Goal: Transaction & Acquisition: Purchase product/service

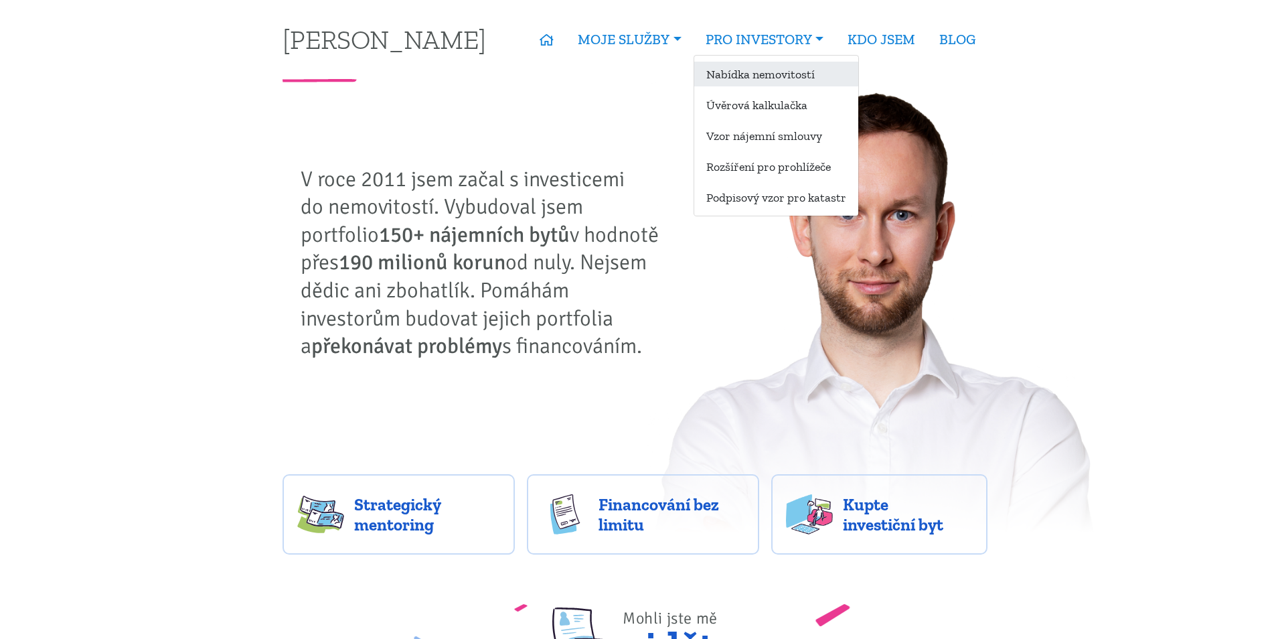
click at [778, 84] on link "Nabídka nemovitostí" at bounding box center [776, 74] width 164 height 25
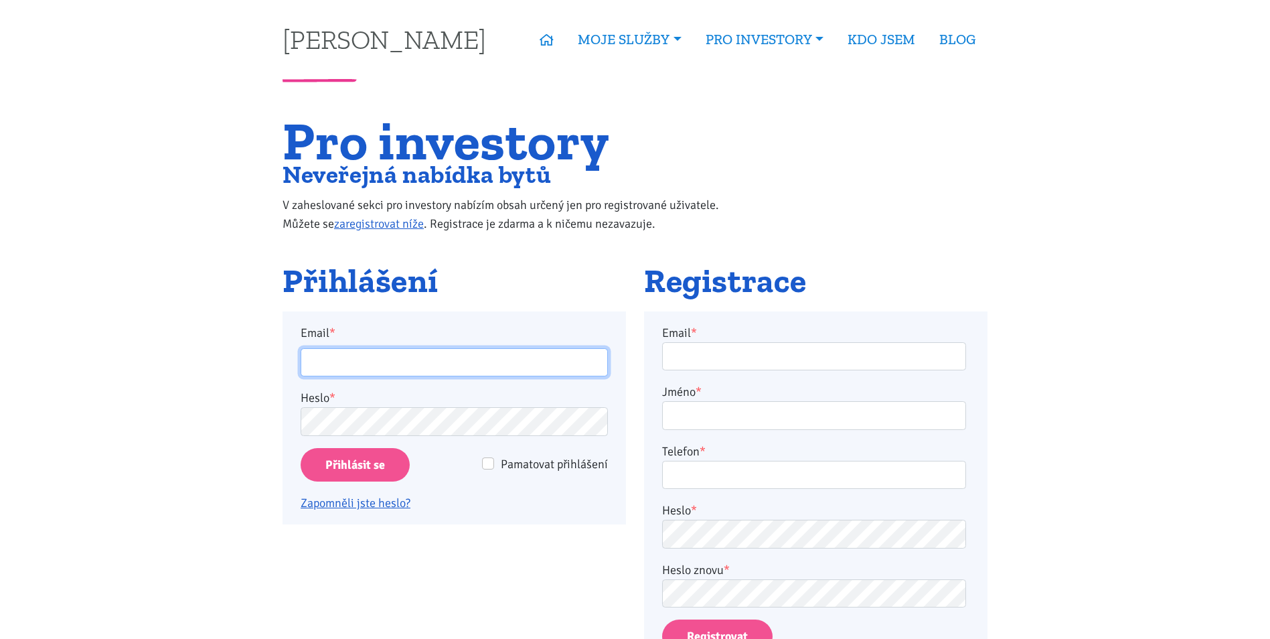
click at [383, 366] on input "Email *" at bounding box center [454, 362] width 307 height 29
type input "martinjakl88@gmail.com"
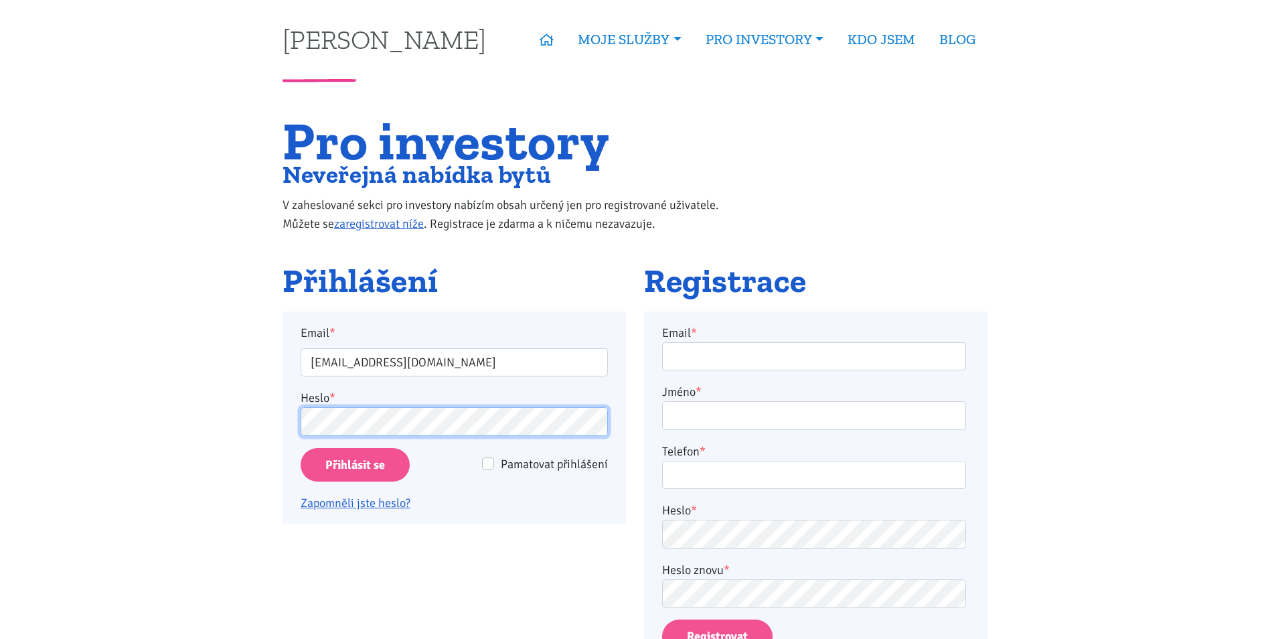
click at [301, 448] on input "Přihlásit se" at bounding box center [355, 465] width 109 height 34
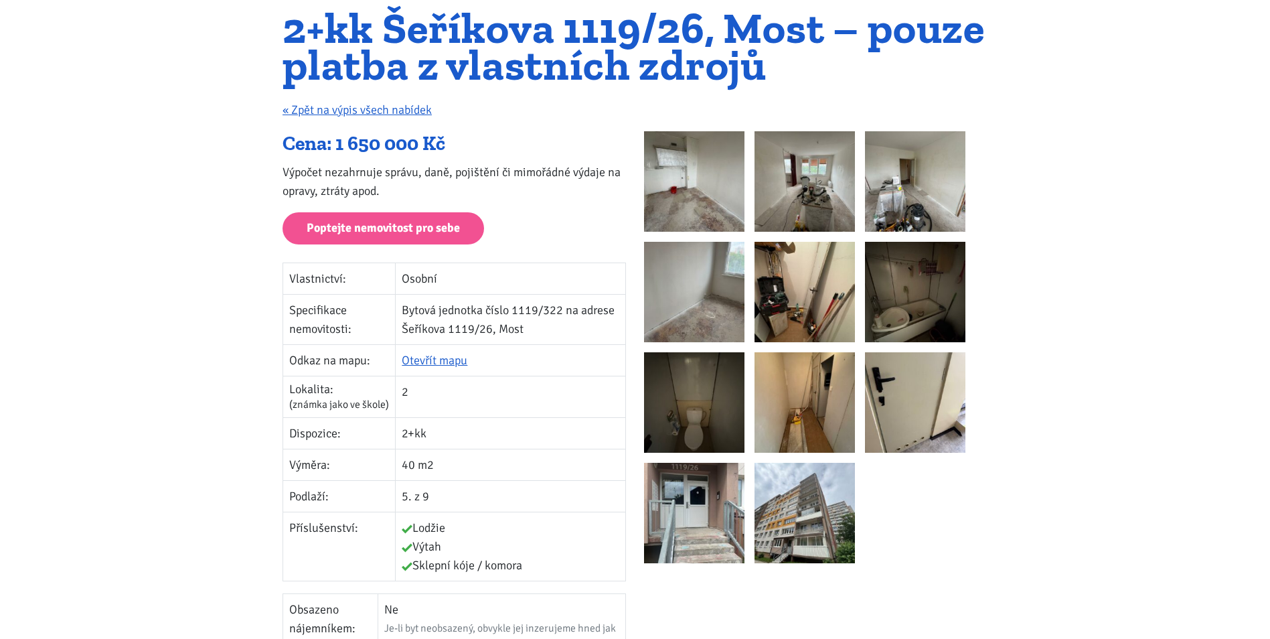
scroll to position [134, 0]
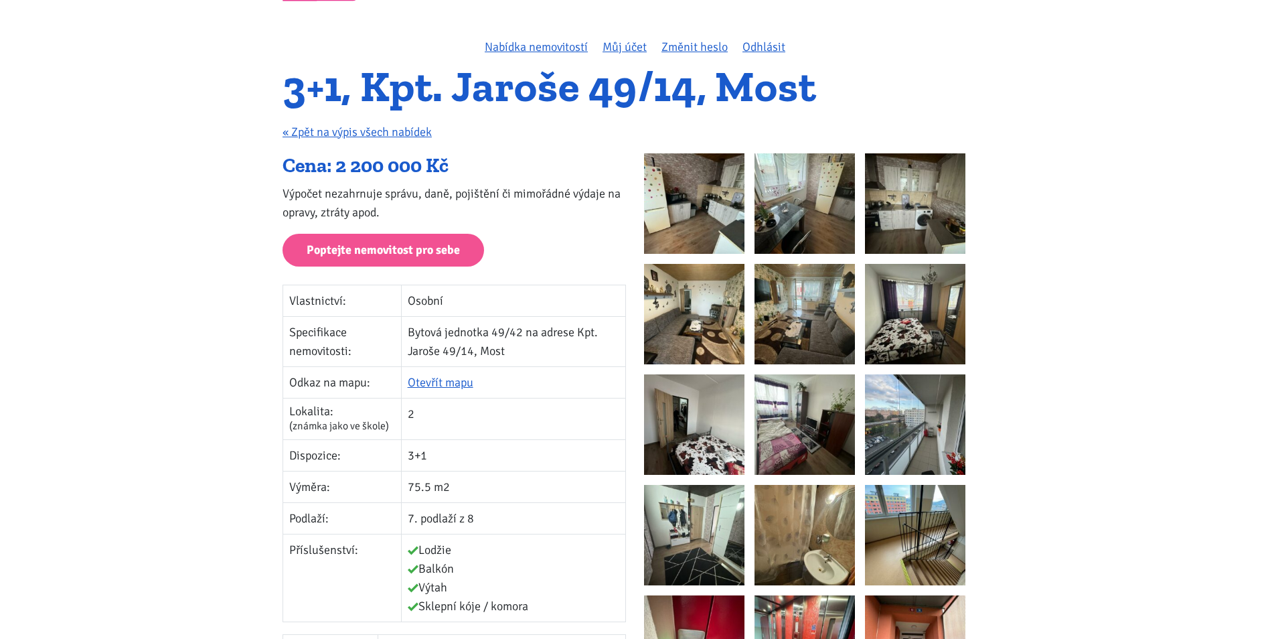
scroll to position [67, 0]
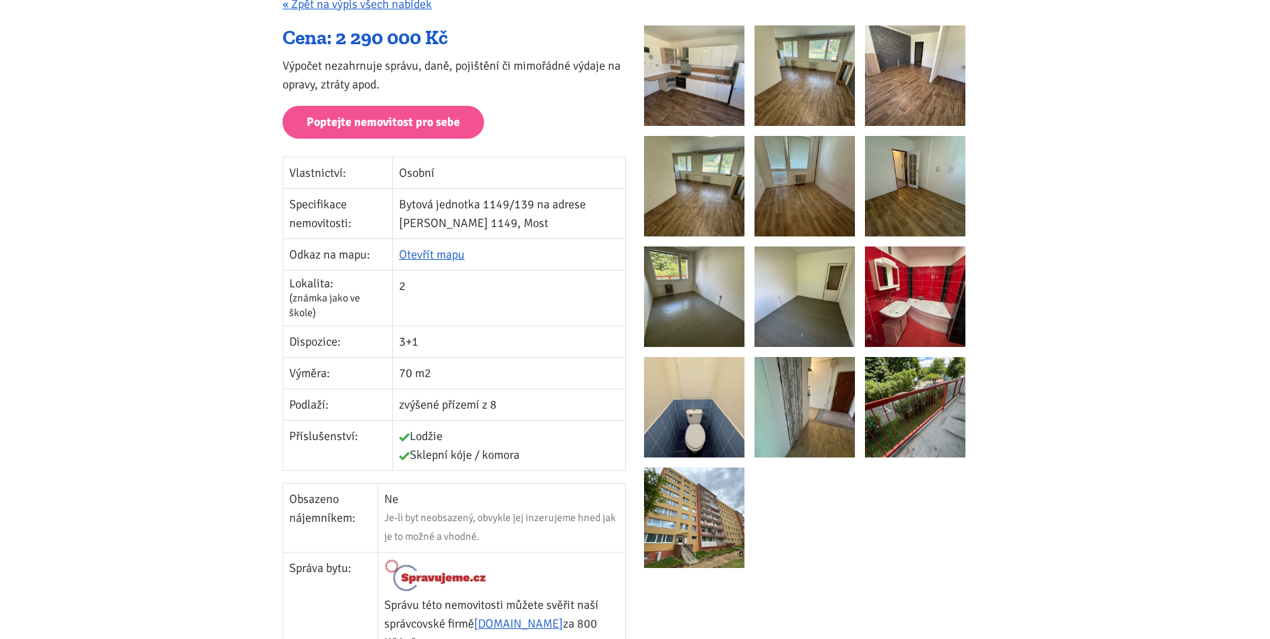
scroll to position [335, 0]
